Goal: Task Accomplishment & Management: Use online tool/utility

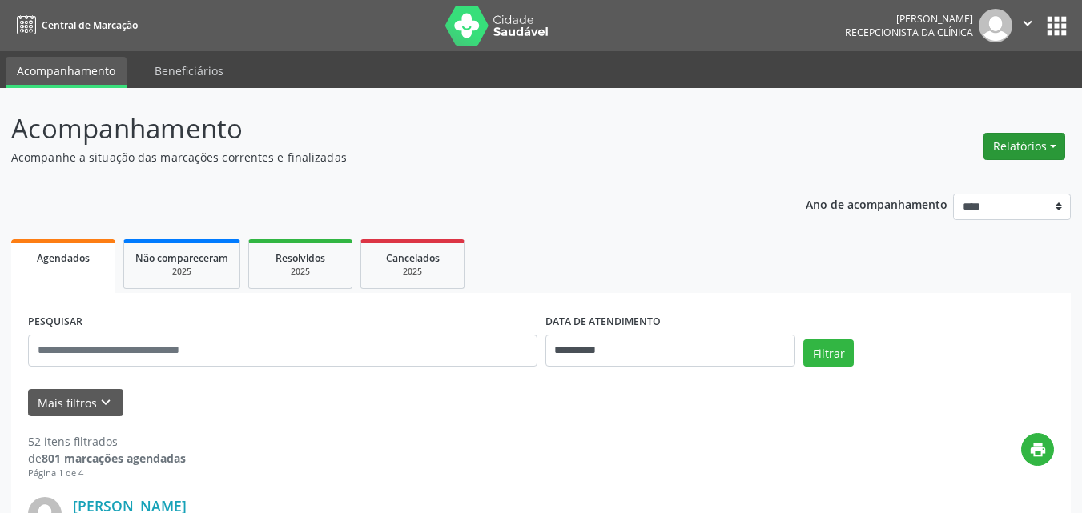
click at [1013, 143] on button "Relatórios" at bounding box center [1025, 146] width 82 height 27
click at [954, 191] on link "Agendamentos" at bounding box center [980, 181] width 172 height 22
select select "*"
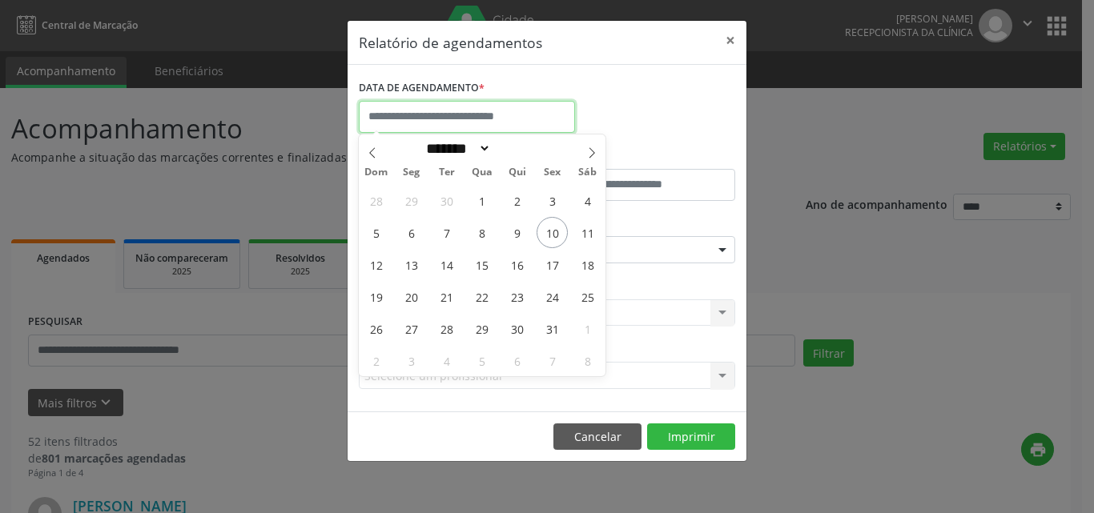
click at [464, 120] on input "text" at bounding box center [467, 117] width 216 height 32
click at [418, 256] on span "13" at bounding box center [411, 264] width 31 height 31
type input "**********"
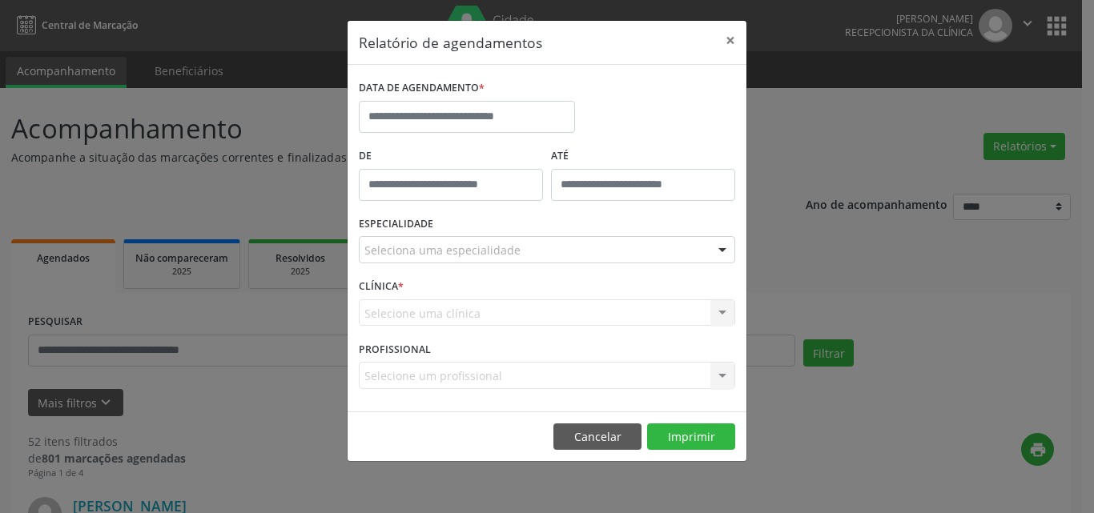
click at [642, 92] on div "DATA DE AGENDAMENTO *" at bounding box center [547, 110] width 385 height 68
click at [417, 129] on input "text" at bounding box center [467, 117] width 216 height 32
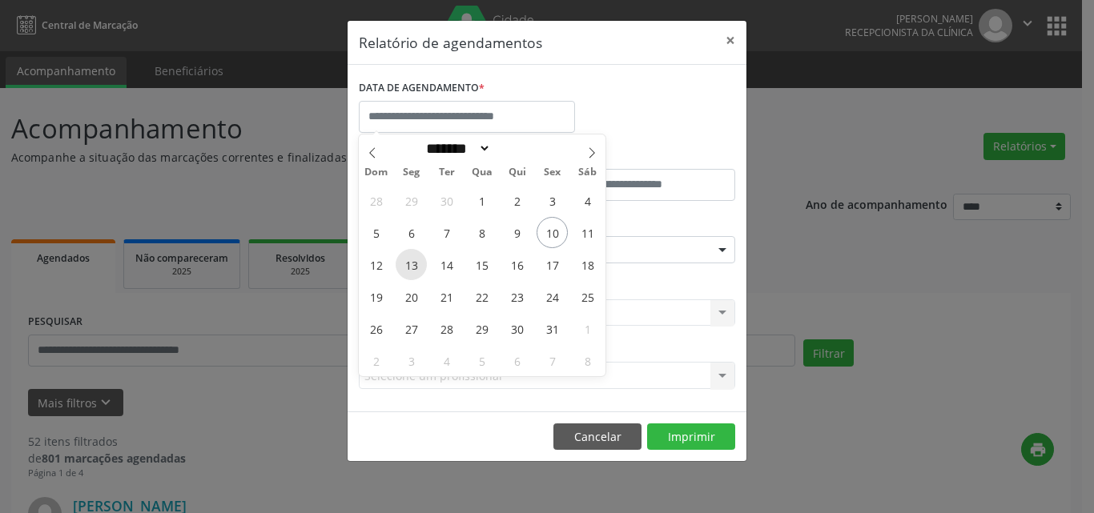
click at [410, 268] on span "13" at bounding box center [411, 264] width 31 height 31
type input "**********"
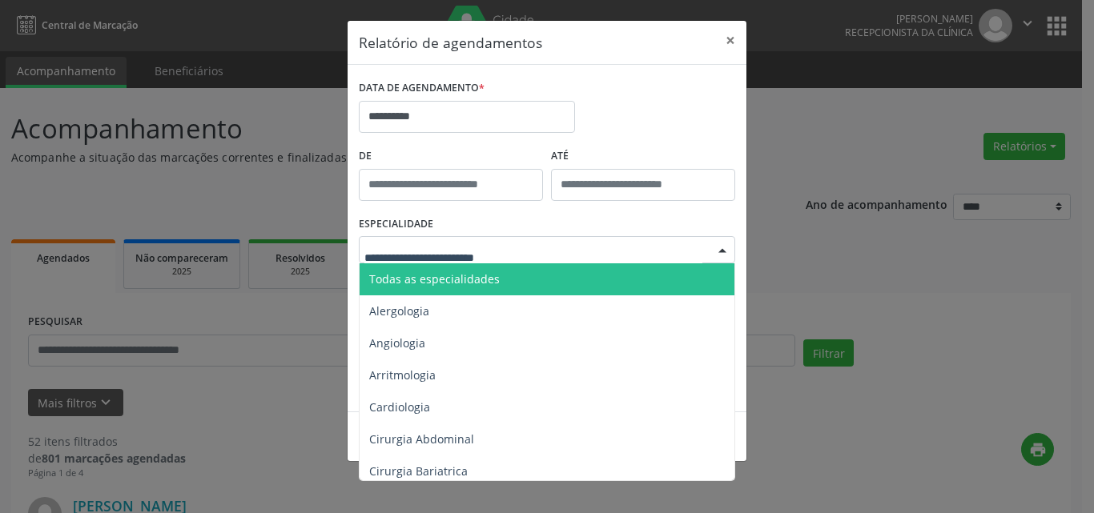
click at [453, 284] on span "Todas as especialidades" at bounding box center [434, 279] width 131 height 15
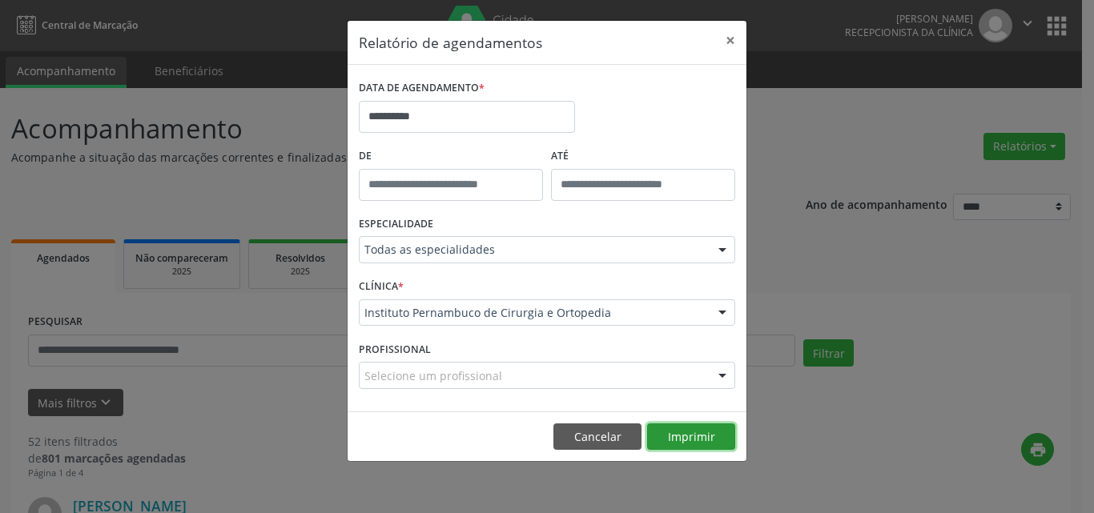
click at [692, 445] on button "Imprimir" at bounding box center [691, 437] width 88 height 27
